Goal: Use online tool/utility: Utilize a website feature to perform a specific function

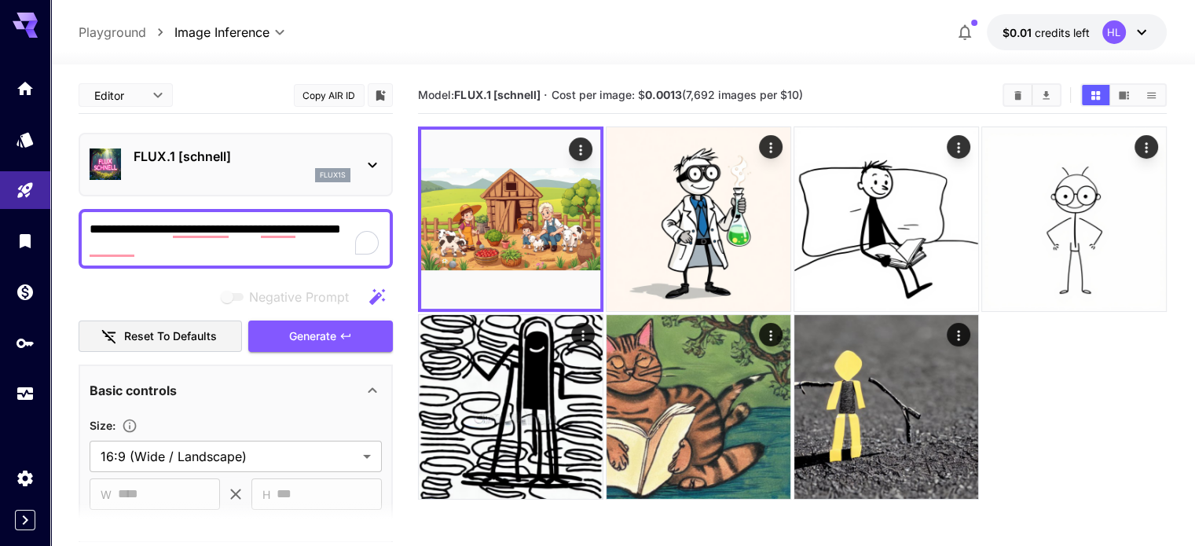
click at [242, 159] on p "FLUX.1 [schnell]" at bounding box center [242, 156] width 217 height 19
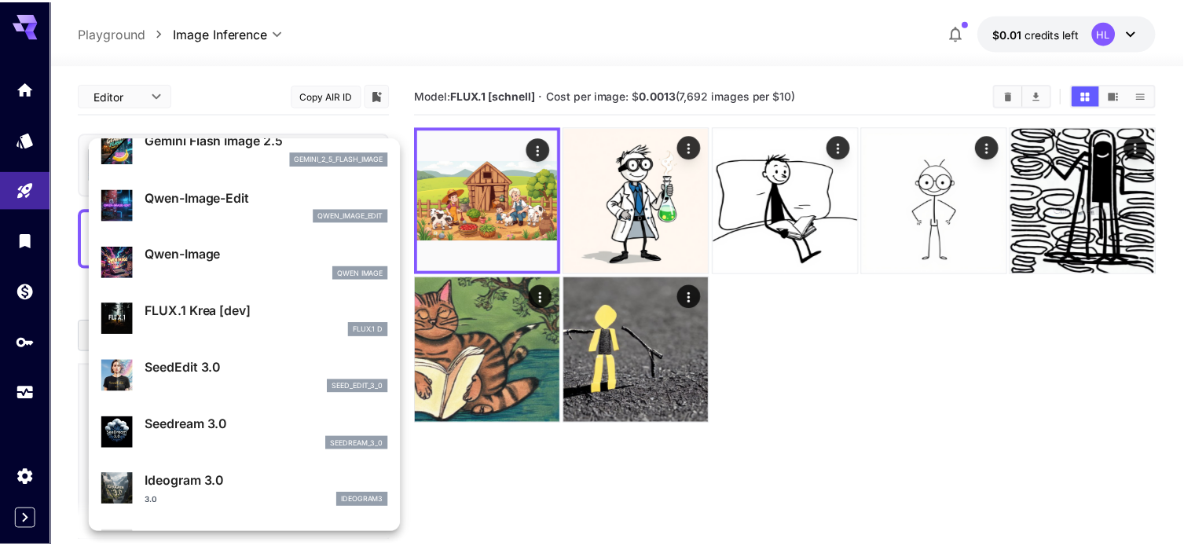
scroll to position [157, 0]
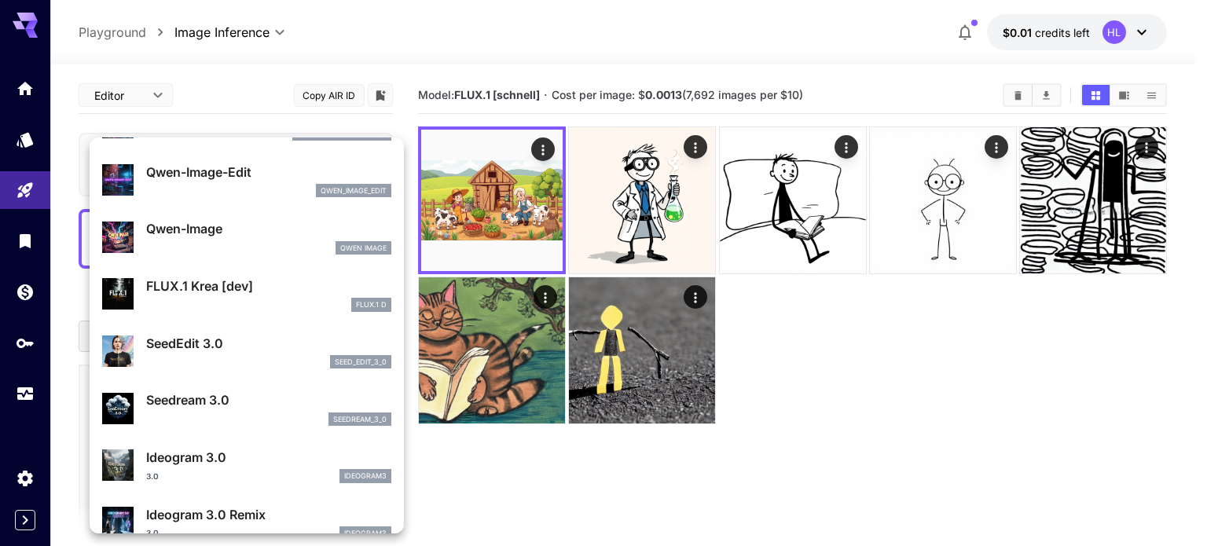
click at [270, 78] on div at bounding box center [603, 273] width 1207 height 546
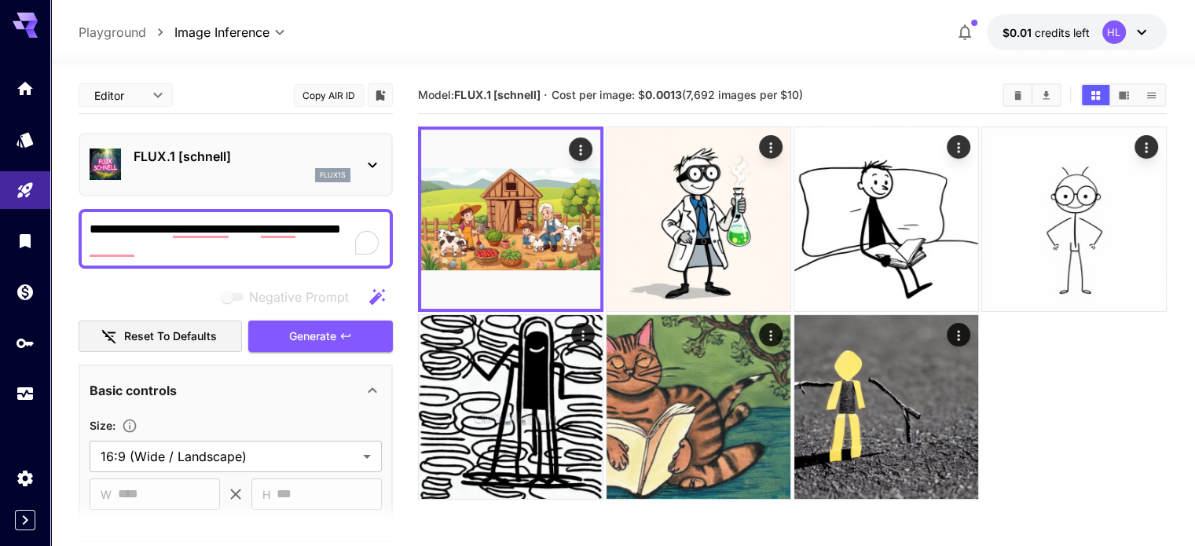
click at [305, 161] on p "FLUX.1 [schnell]" at bounding box center [242, 156] width 217 height 19
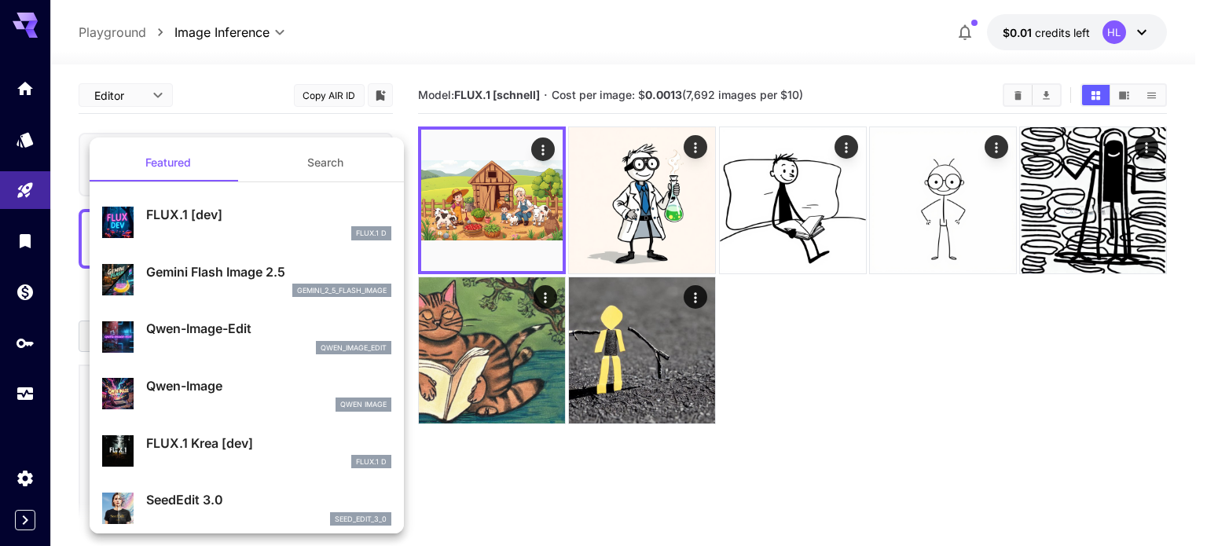
click at [327, 165] on button "Search" at bounding box center [325, 163] width 157 height 38
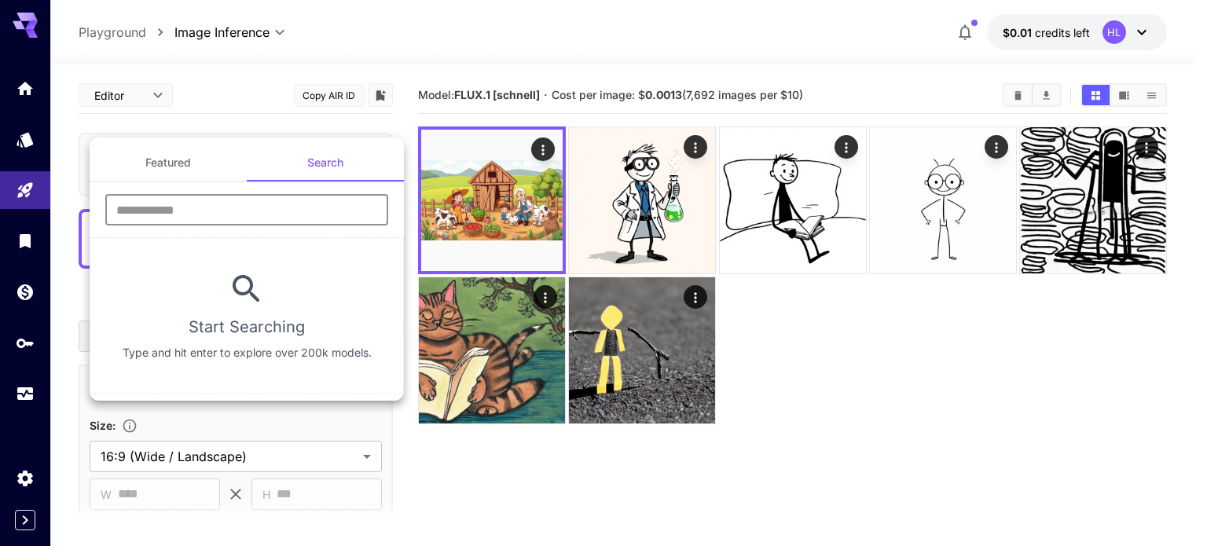
click at [219, 206] on input "text" at bounding box center [246, 209] width 283 height 31
type input "**"
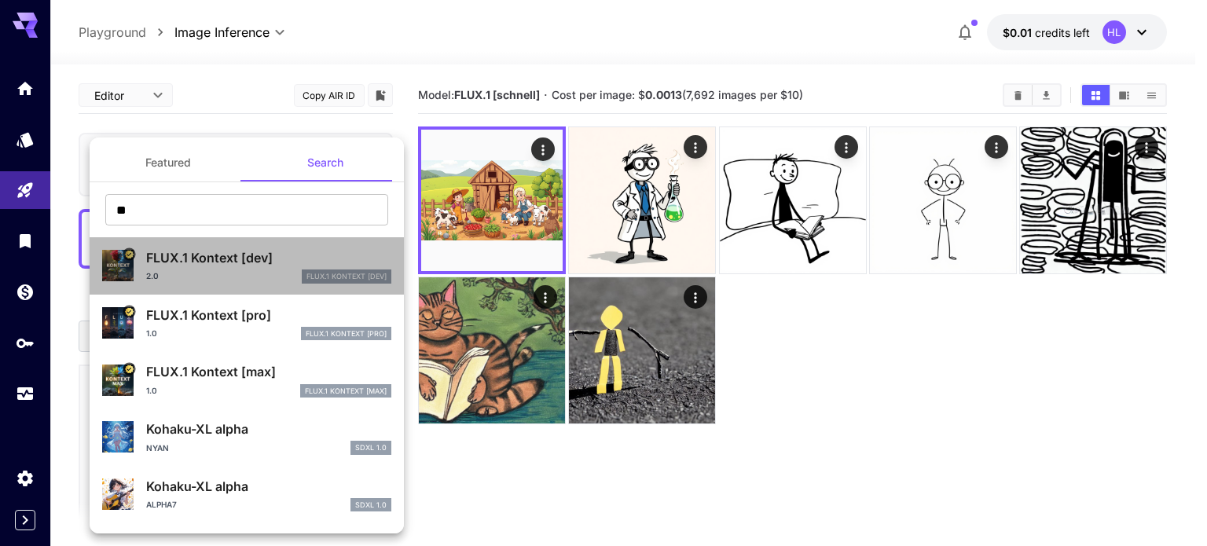
click at [251, 267] on div "FLUX.1 Kontext [dev] 2.0 FLUX.1 Kontext [dev]" at bounding box center [268, 265] width 245 height 35
type input "****"
type input "**"
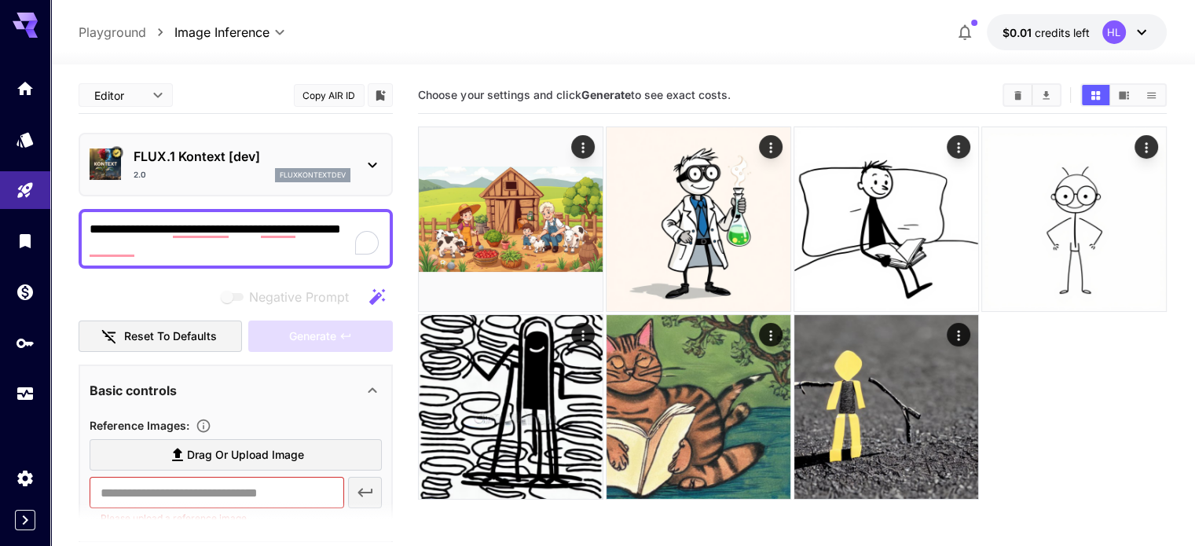
click at [255, 156] on p "FLUX.1 Kontext [dev]" at bounding box center [242, 156] width 217 height 19
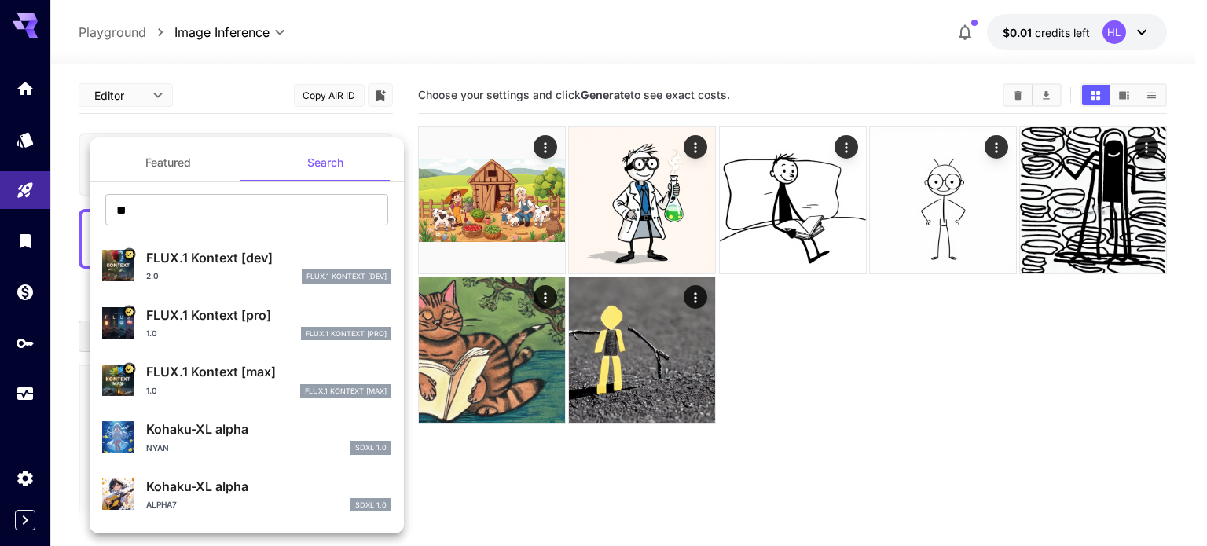
click at [251, 274] on div "2.0 FLUX.1 Kontext [dev]" at bounding box center [268, 276] width 245 height 14
type input "*"
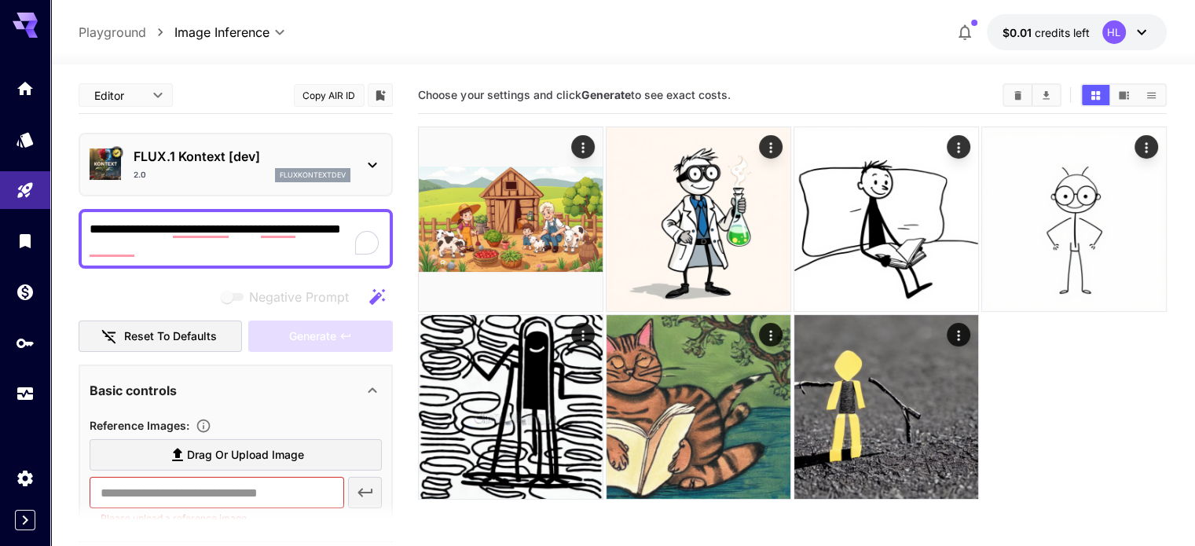
scroll to position [79, 0]
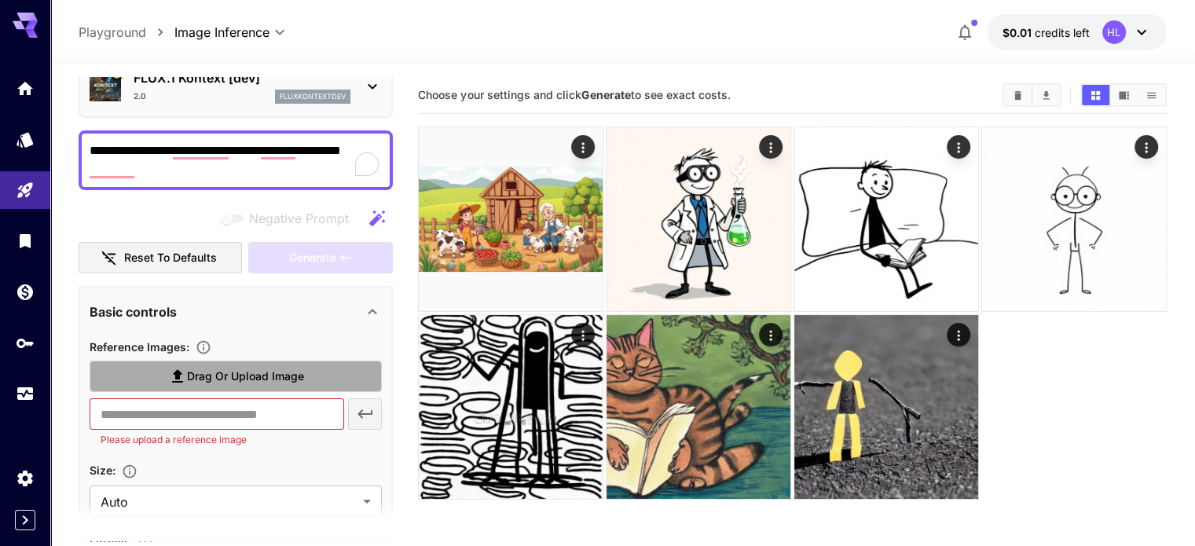
click at [223, 381] on span "Drag or upload image" at bounding box center [245, 377] width 117 height 20
click at [0, 0] on input "Drag or upload image" at bounding box center [0, 0] width 0 height 0
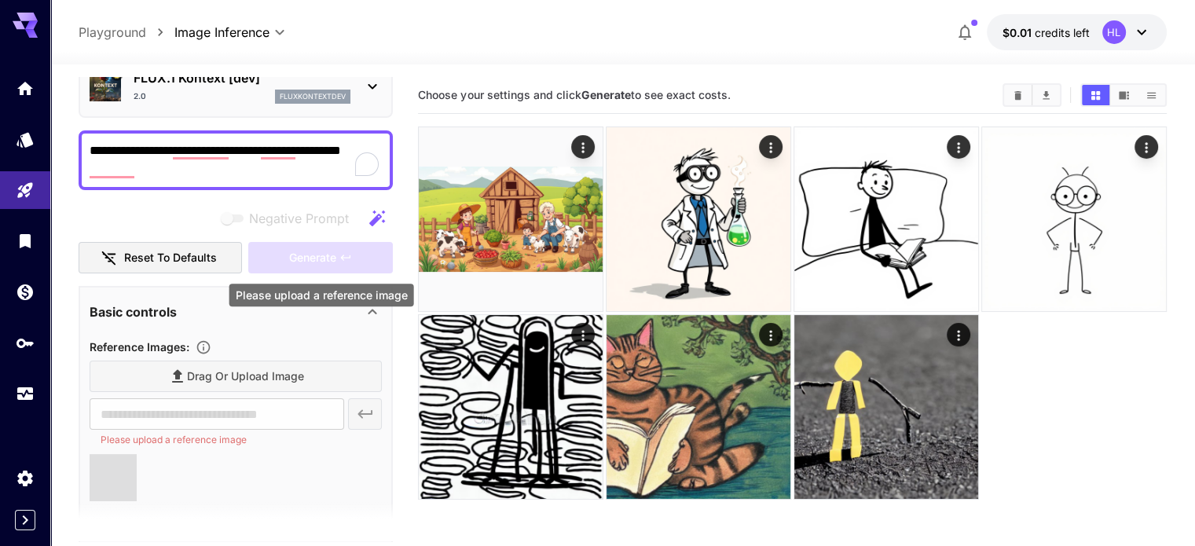
type input "**********"
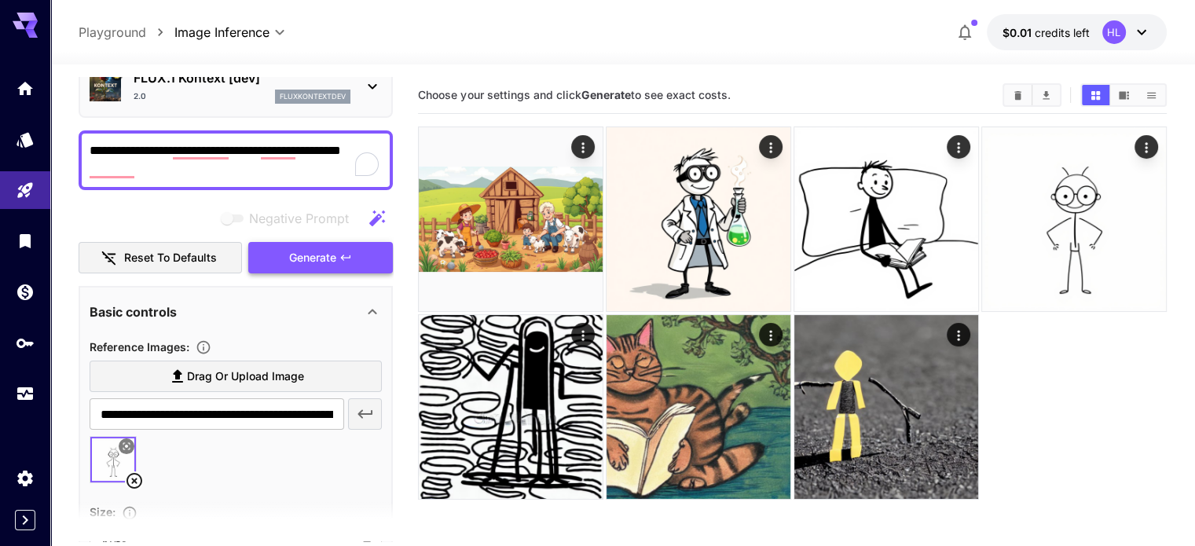
click at [314, 257] on span "Generate" at bounding box center [312, 258] width 47 height 20
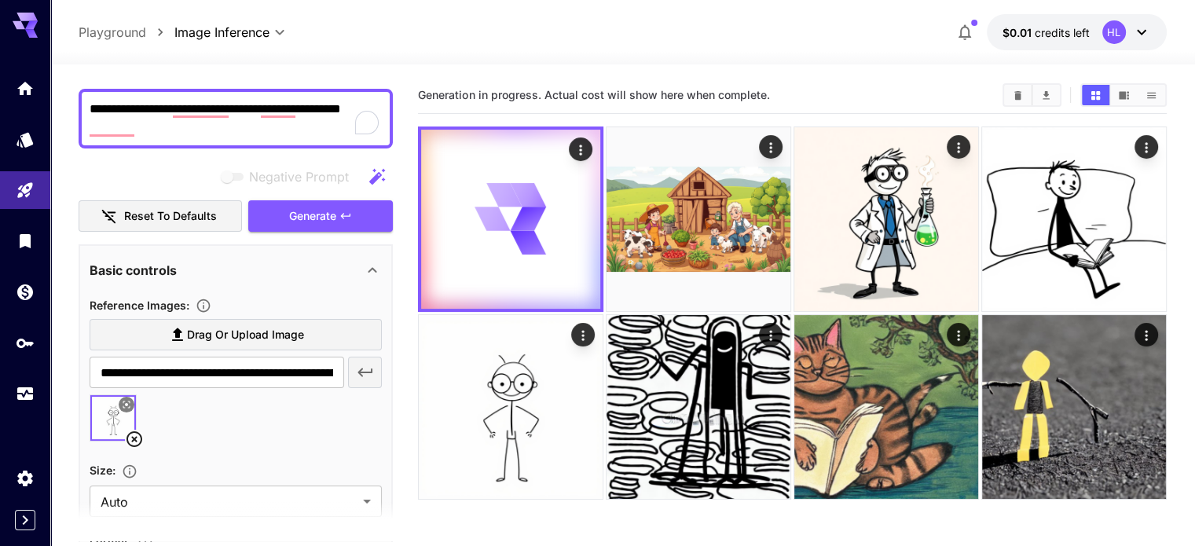
scroll to position [0, 0]
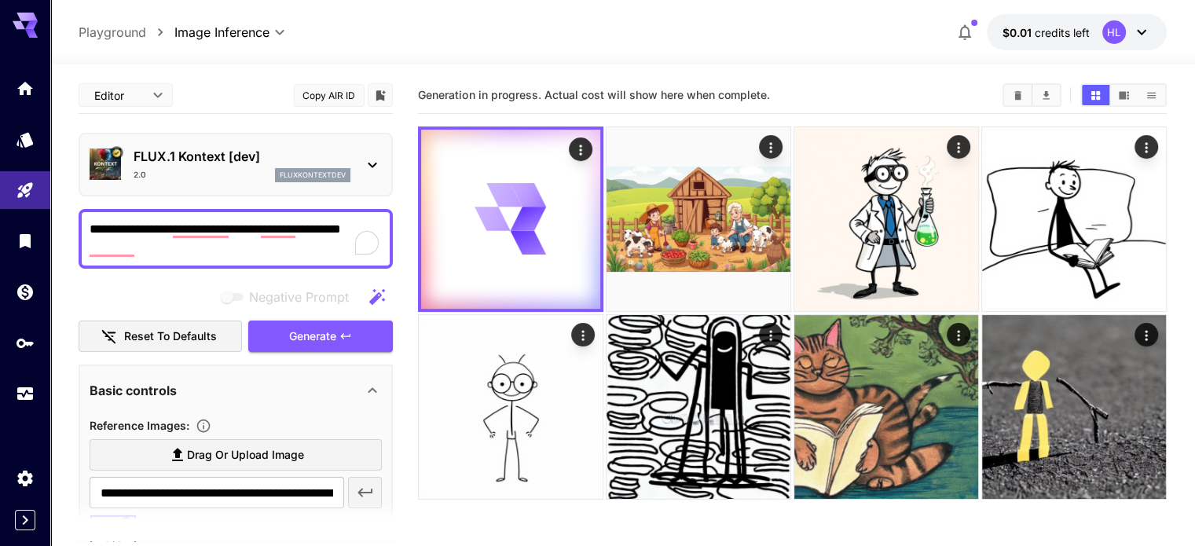
click at [766, 39] on div "**********" at bounding box center [622, 32] width 1087 height 36
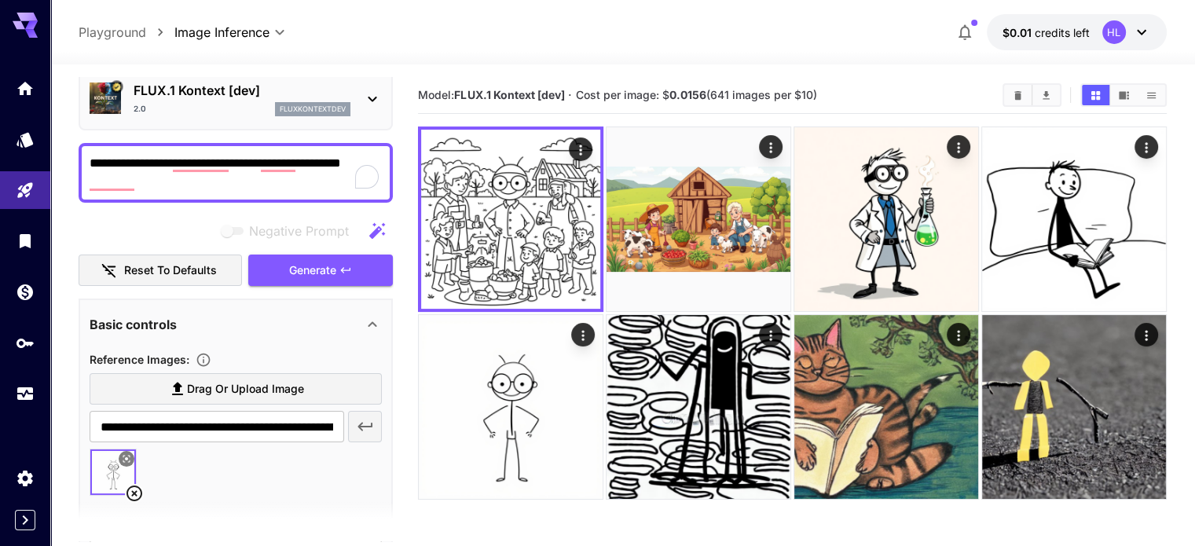
scroll to position [236, 0]
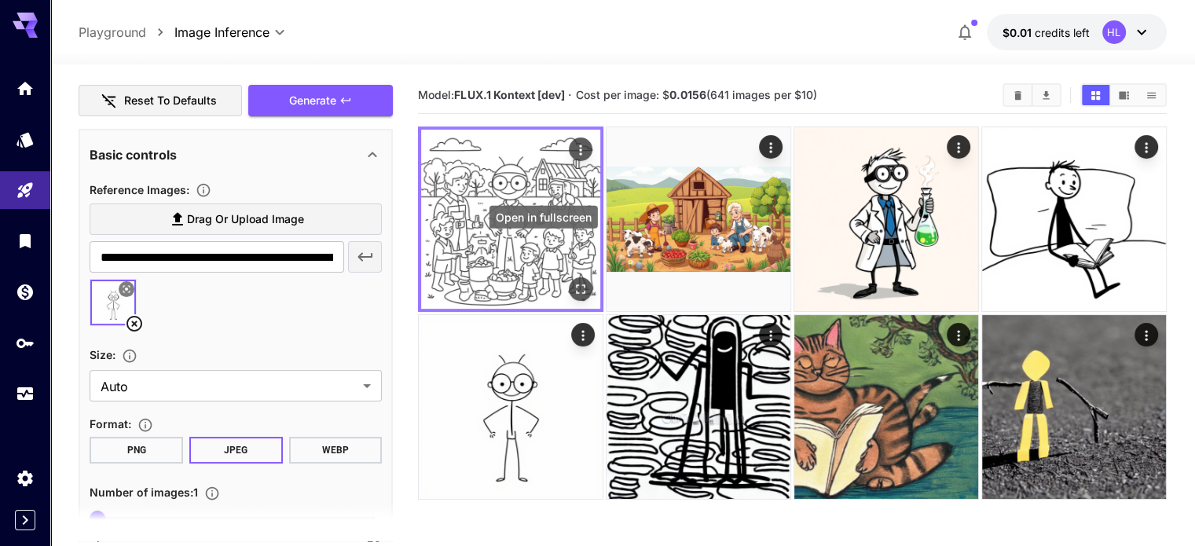
click at [573, 281] on icon "Open in fullscreen" at bounding box center [581, 289] width 16 height 16
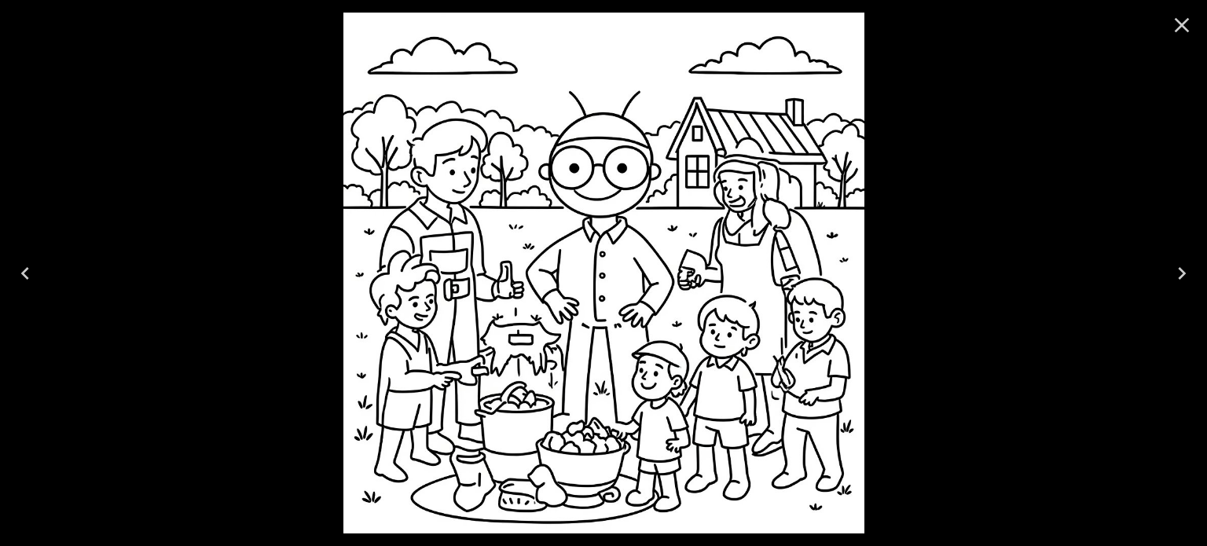
click at [1046, 94] on div at bounding box center [603, 273] width 1207 height 546
click at [1187, 21] on icon "Close" at bounding box center [1181, 25] width 25 height 25
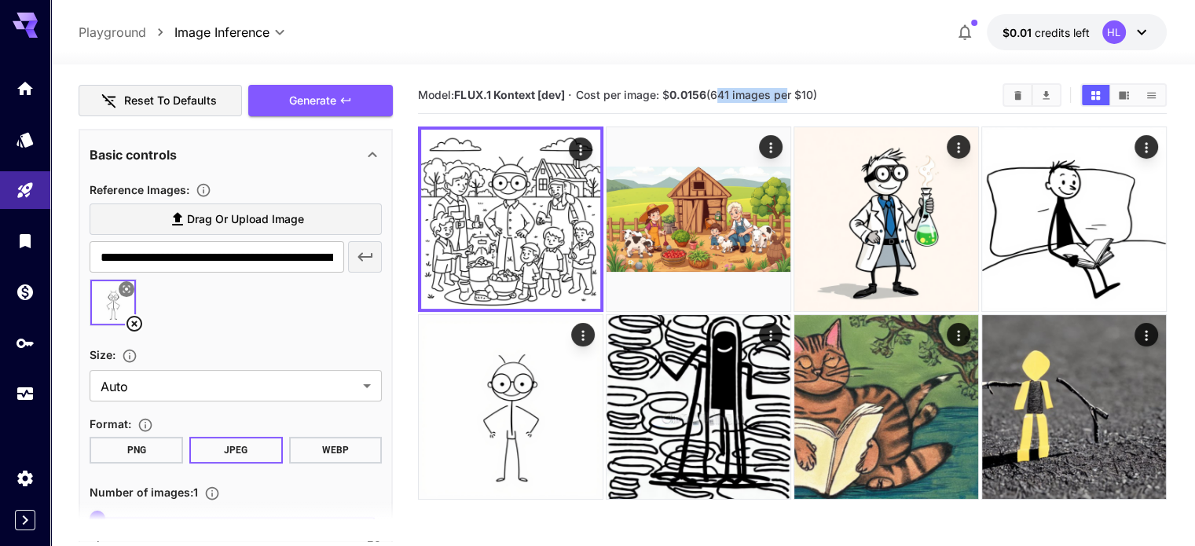
drag, startPoint x: 718, startPoint y: 97, endPoint x: 787, endPoint y: 95, distance: 69.2
click at [787, 95] on span "Cost per image: $ 0.0156 (641 images per $10)" at bounding box center [696, 94] width 241 height 13
click at [848, 91] on section "Model: FLUX.1 Kontext [dev] · Cost per image: $ 0.0156 (641 images per $10)" at bounding box center [704, 95] width 572 height 19
